Goal: Task Accomplishment & Management: Use online tool/utility

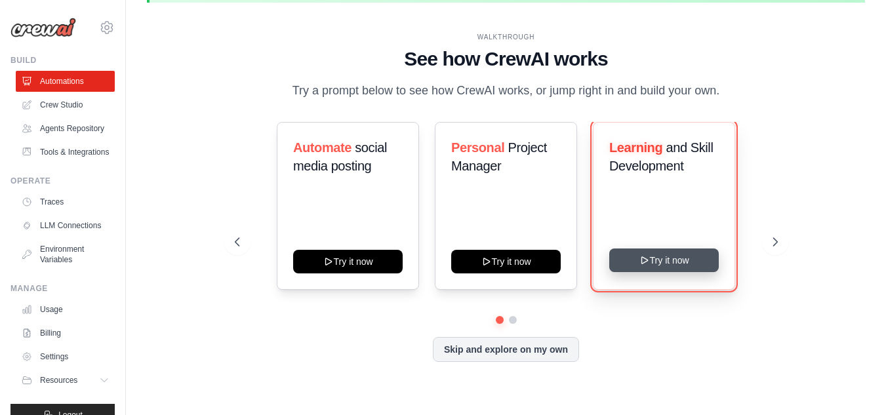
click at [649, 259] on icon at bounding box center [644, 260] width 10 height 10
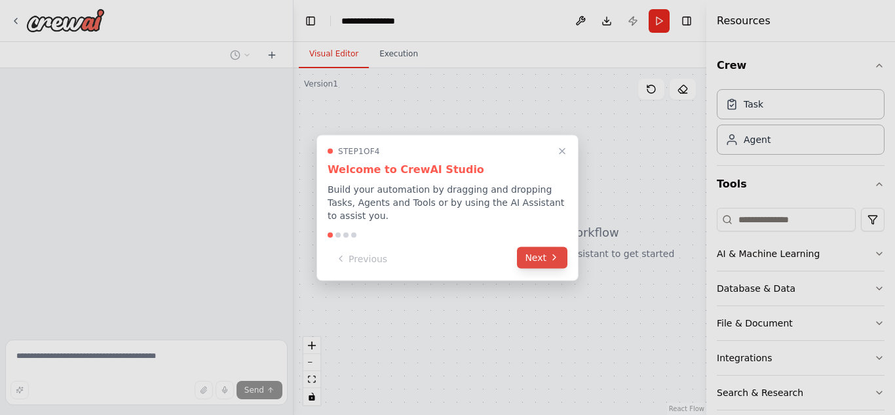
click at [549, 254] on button "Next" at bounding box center [542, 257] width 50 height 22
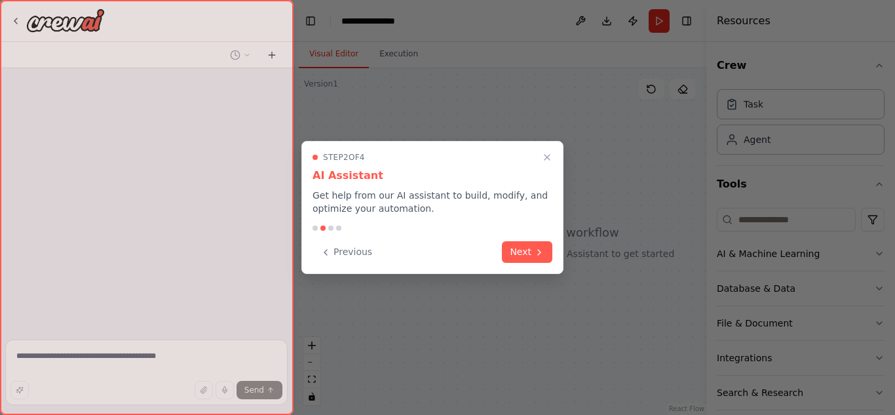
click at [549, 254] on button "Next" at bounding box center [527, 252] width 50 height 22
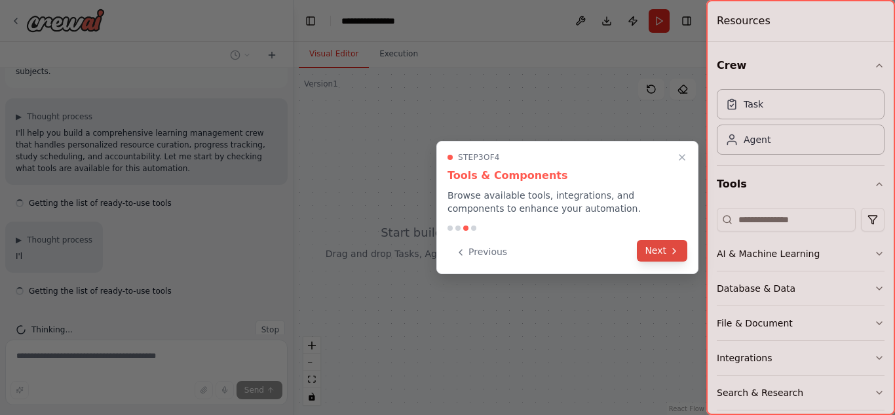
scroll to position [73, 0]
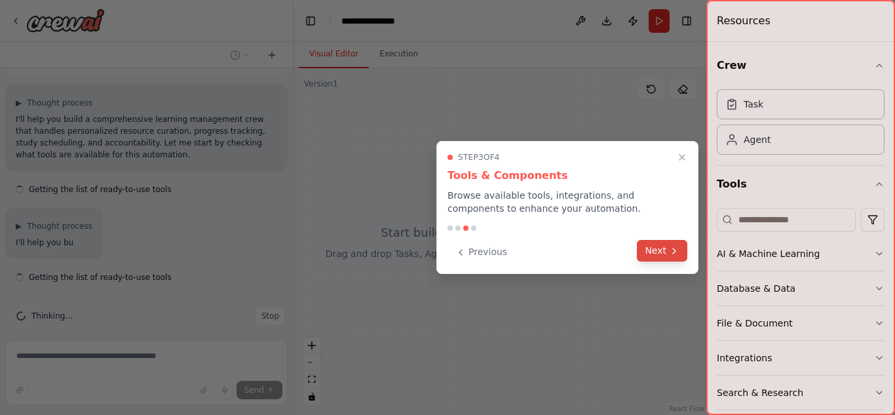
click at [671, 254] on icon at bounding box center [674, 251] width 10 height 10
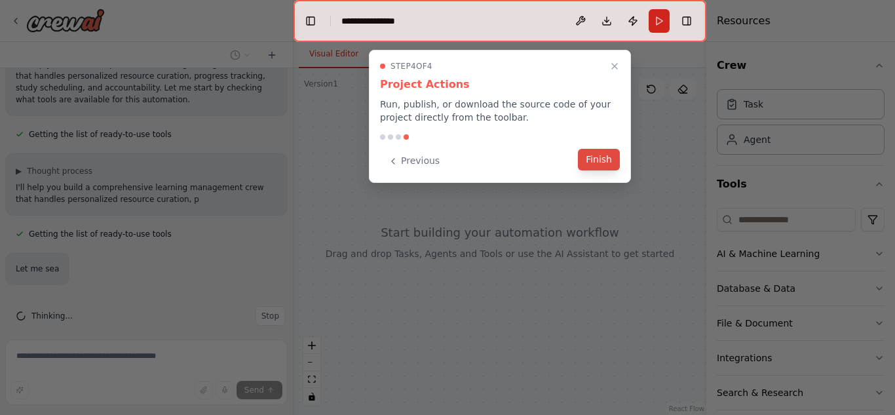
click at [600, 154] on button "Finish" at bounding box center [599, 160] width 42 height 22
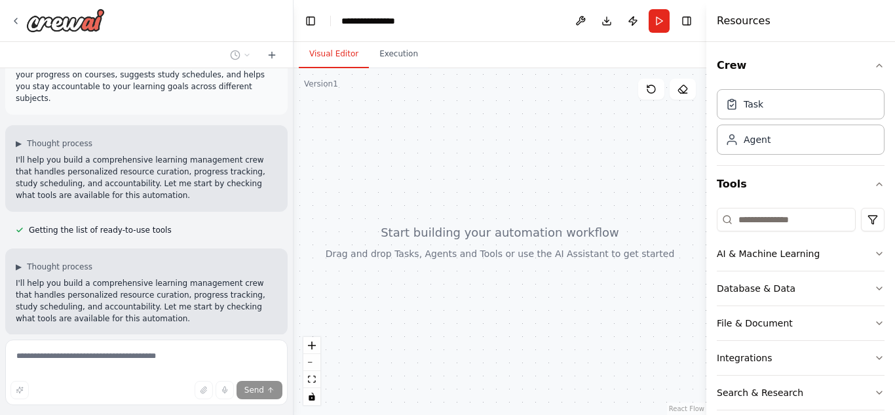
scroll to position [0, 0]
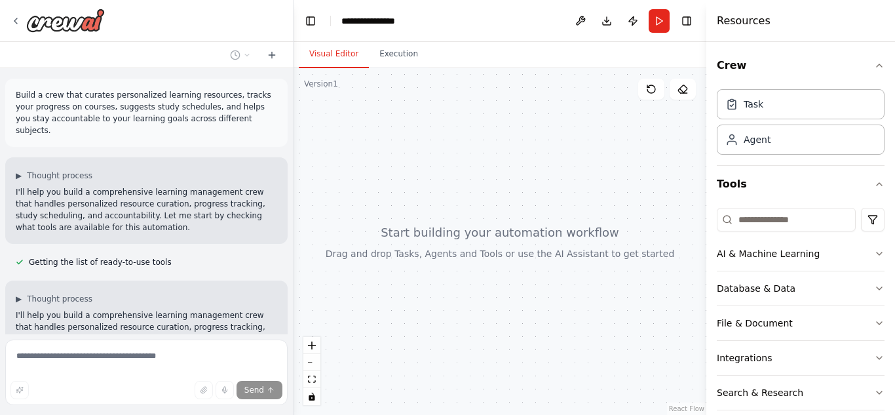
click at [461, 246] on div at bounding box center [500, 241] width 413 height 347
click at [412, 262] on div at bounding box center [500, 241] width 413 height 347
click at [448, 237] on div at bounding box center [500, 241] width 413 height 347
click at [454, 233] on div at bounding box center [500, 241] width 413 height 347
click at [410, 157] on div at bounding box center [500, 241] width 413 height 347
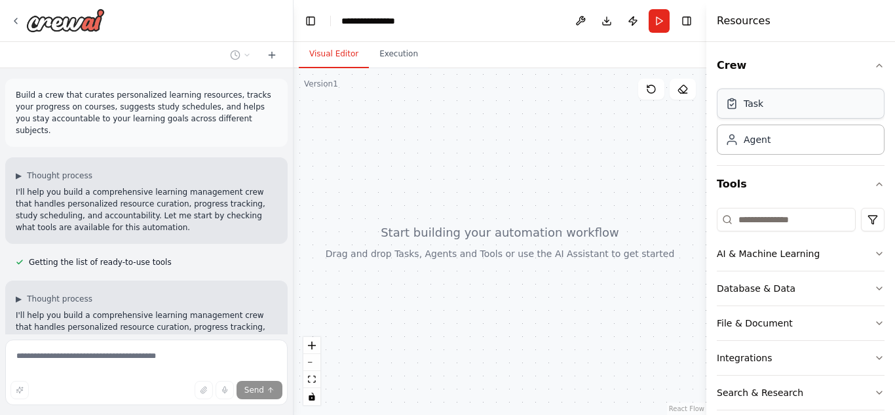
click at [739, 114] on div "Task" at bounding box center [801, 103] width 168 height 30
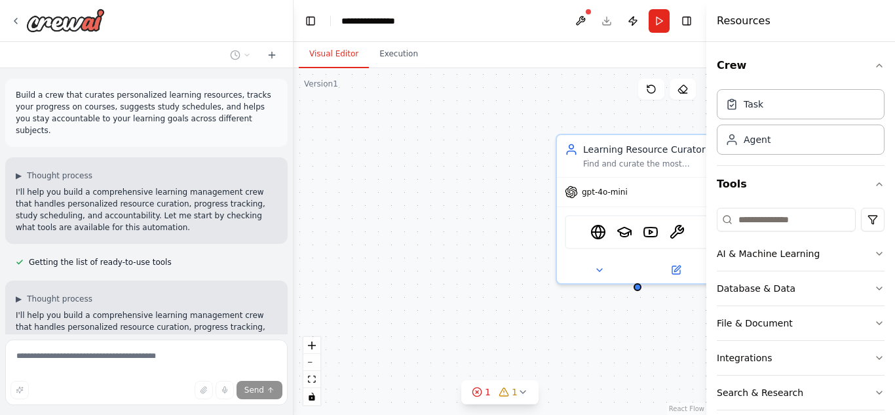
click at [519, 178] on div "Learning Resource Curator Find and curate the most relevant, high-quality learn…" at bounding box center [500, 241] width 413 height 347
click at [495, 191] on div "Learning Resource Curator Find and curate the most relevant, high-quality learn…" at bounding box center [500, 241] width 413 height 347
click at [414, 232] on div "Learning Resource Curator Find and curate the most relevant, high-quality learn…" at bounding box center [500, 241] width 413 height 347
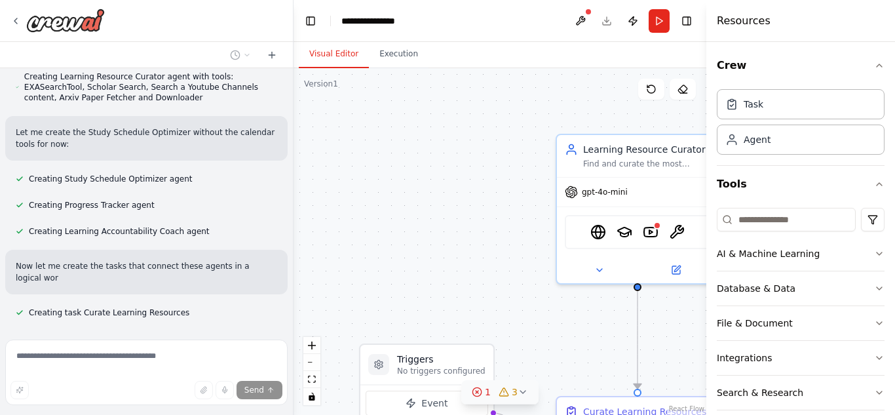
scroll to position [629, 0]
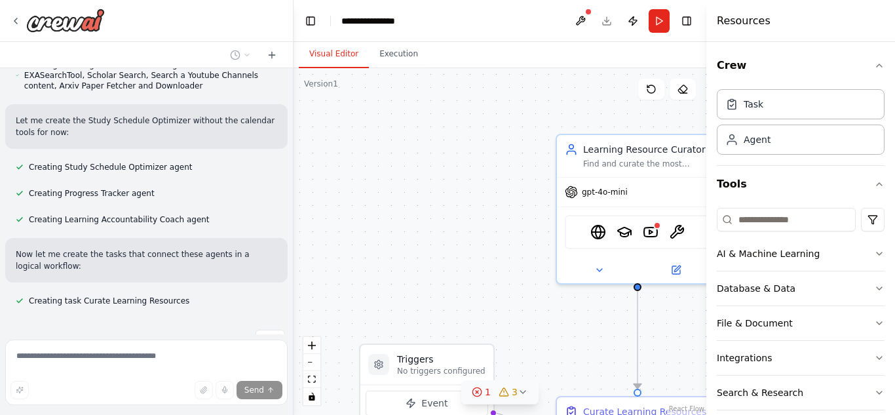
click at [481, 389] on circle at bounding box center [477, 391] width 9 height 9
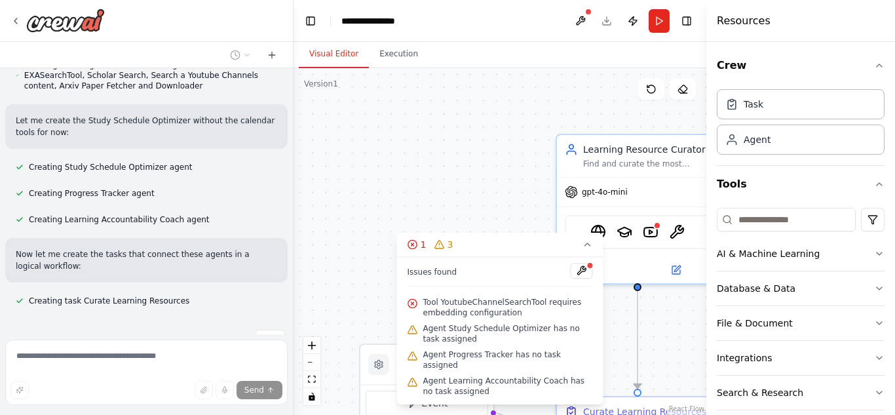
click at [524, 205] on div ".deletable-edge-delete-btn { width: 20px; height: 20px; border: 0px solid #ffff…" at bounding box center [500, 241] width 413 height 347
click at [518, 140] on div ".deletable-edge-delete-btn { width: 20px; height: 20px; border: 0px solid #ffff…" at bounding box center [500, 241] width 413 height 347
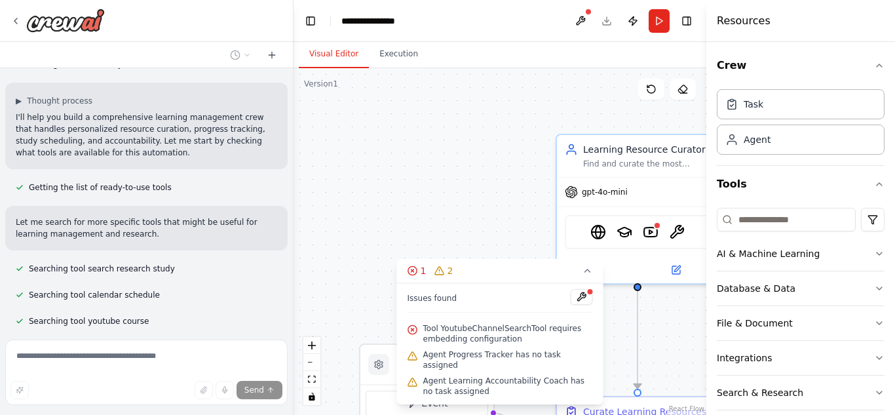
scroll to position [144, 0]
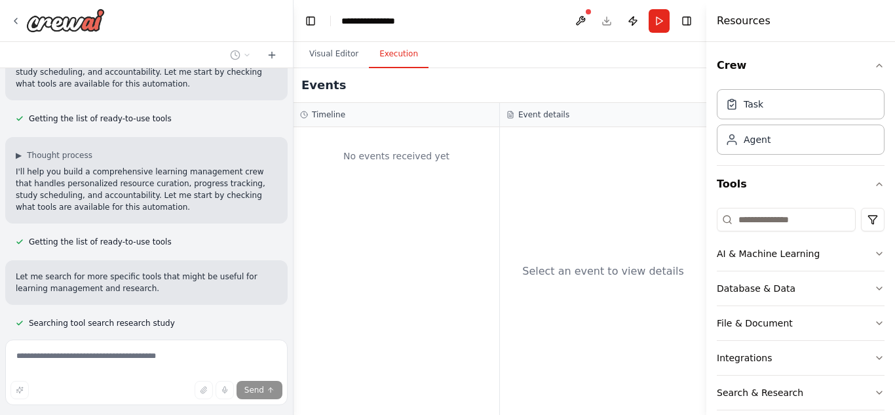
click at [384, 62] on button "Execution" at bounding box center [399, 55] width 60 height 28
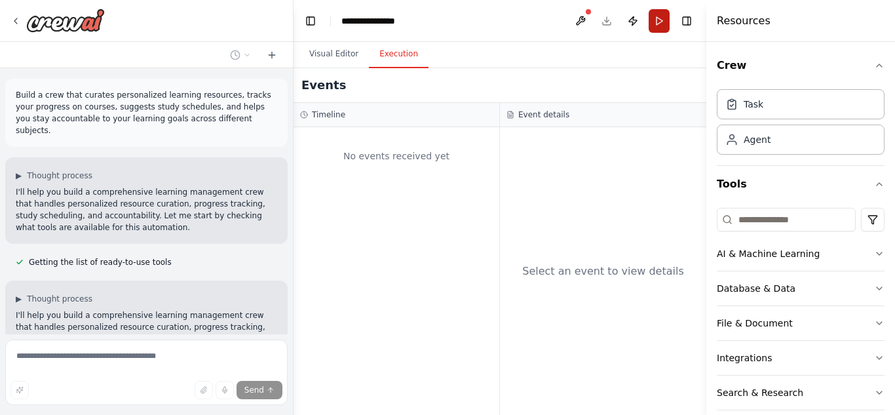
click at [651, 18] on button "Run" at bounding box center [659, 21] width 21 height 24
click at [747, 107] on div "Build a crew that curates personalized learning resources, tracks your progress…" at bounding box center [447, 207] width 895 height 415
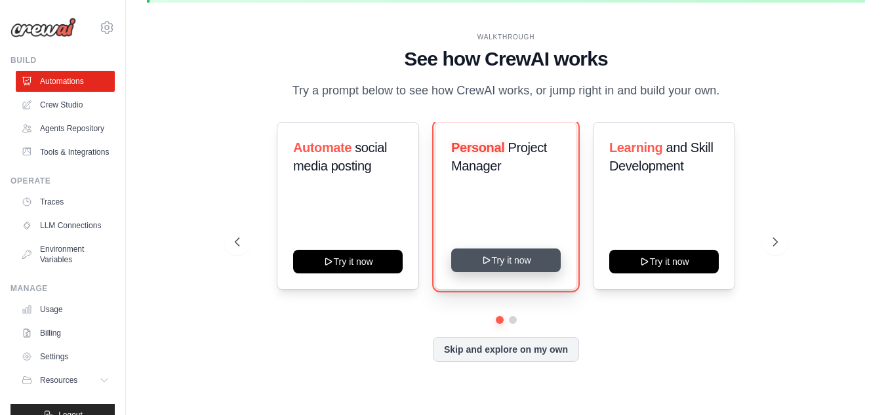
click at [487, 260] on icon at bounding box center [485, 260] width 10 height 10
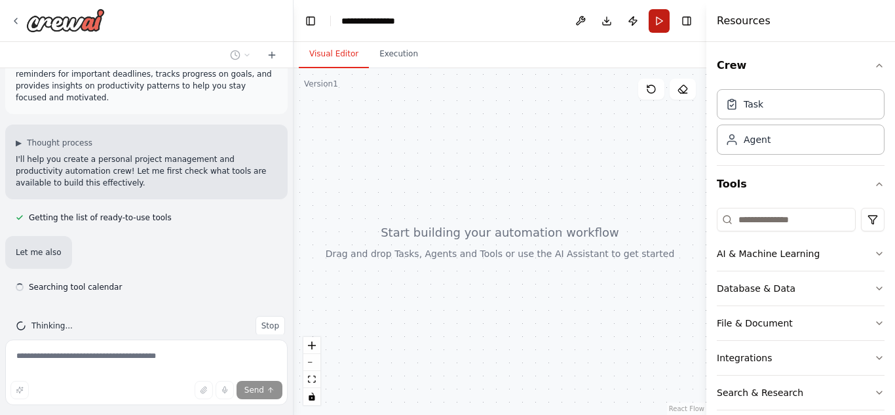
scroll to position [43, 0]
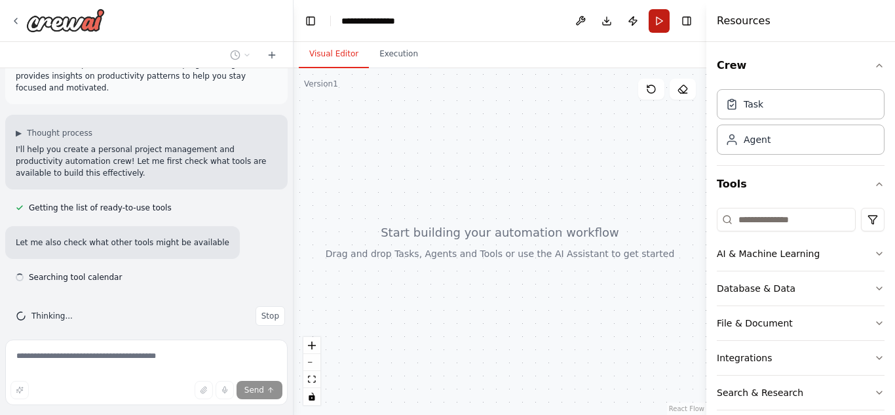
click at [652, 25] on button "Run" at bounding box center [659, 21] width 21 height 24
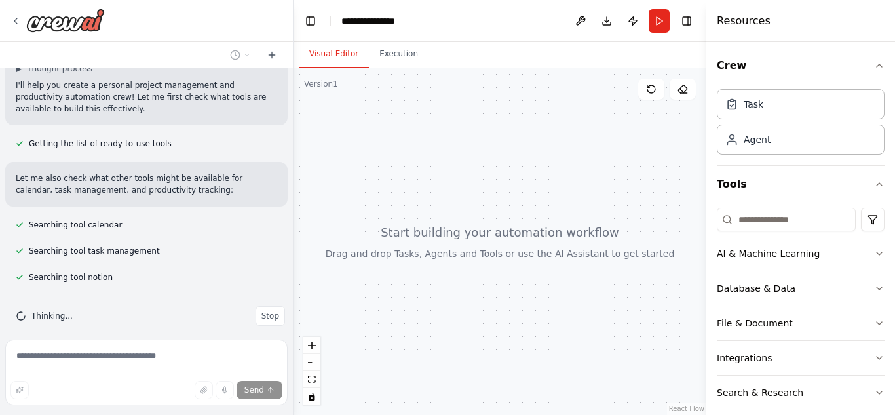
scroll to position [133, 0]
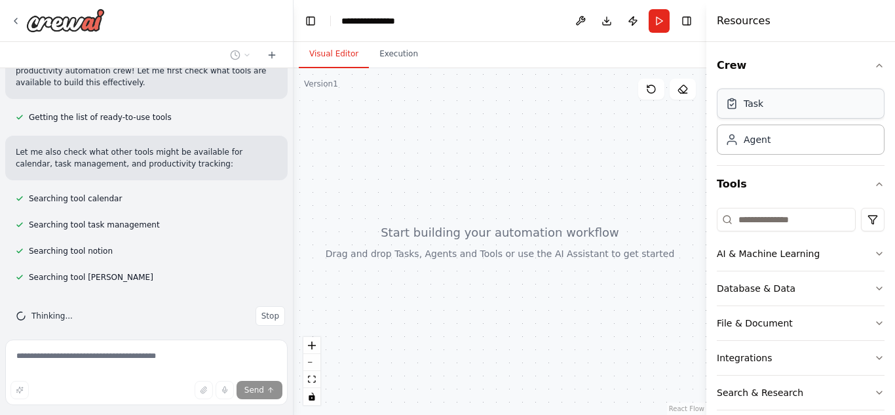
click at [745, 98] on div "Task" at bounding box center [754, 103] width 20 height 13
click at [747, 141] on div "Agent" at bounding box center [757, 138] width 27 height 13
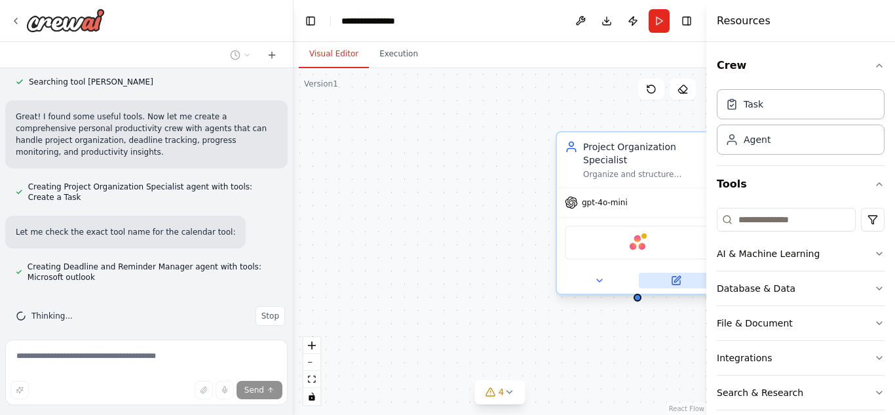
scroll to position [355, 0]
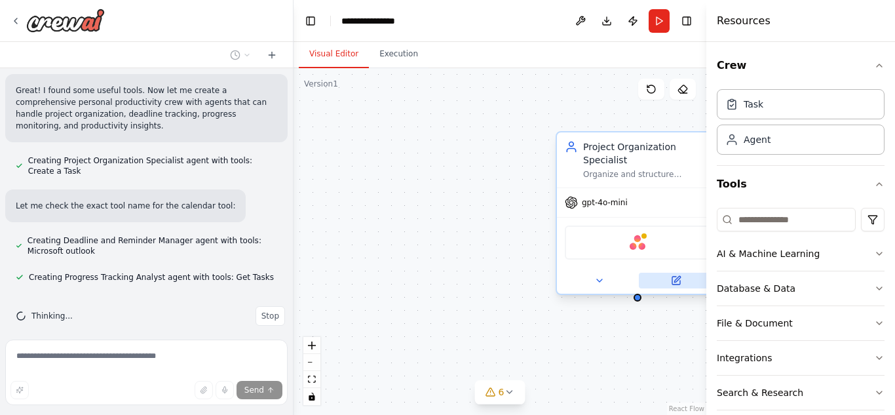
click at [678, 273] on button at bounding box center [676, 281] width 74 height 16
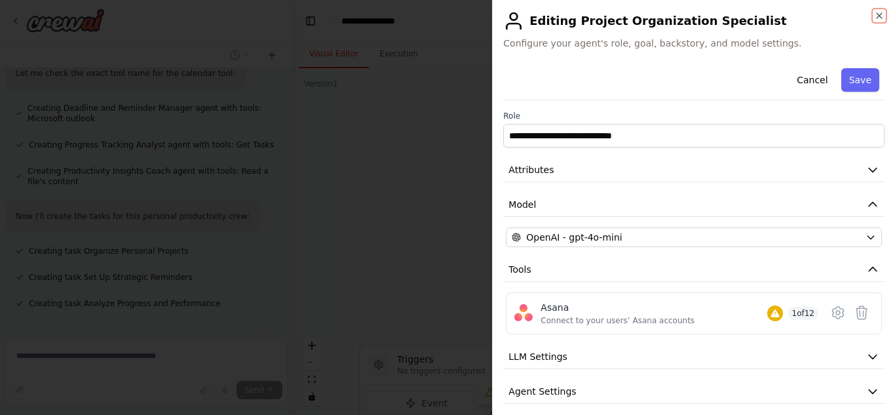
scroll to position [513, 0]
